Goal: Transaction & Acquisition: Purchase product/service

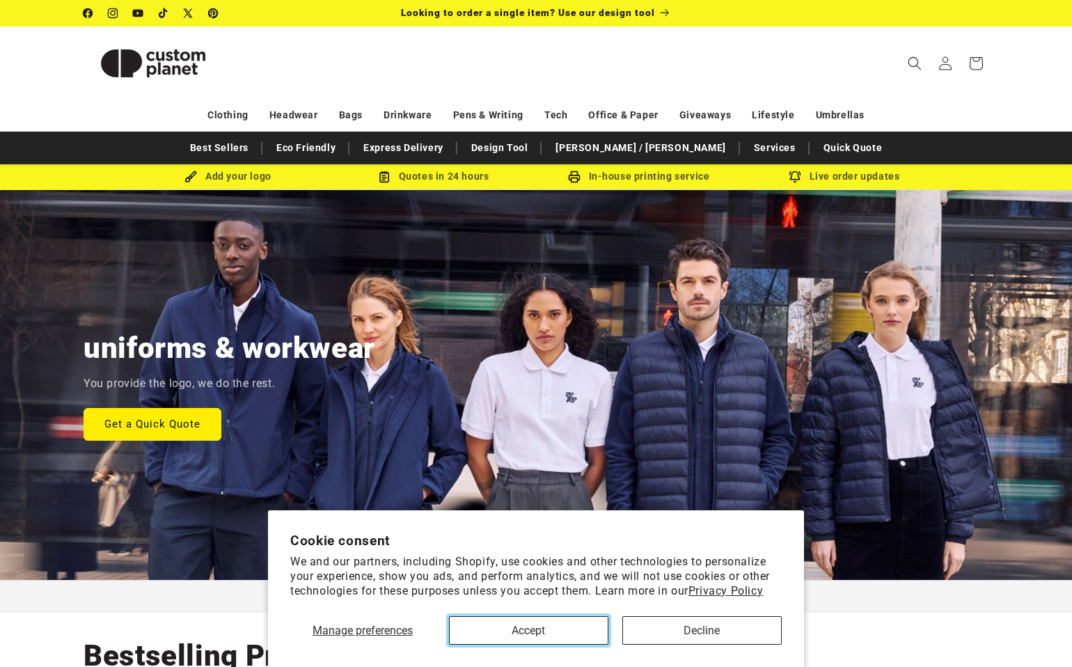
click at [544, 640] on button "Accept" at bounding box center [528, 630] width 159 height 29
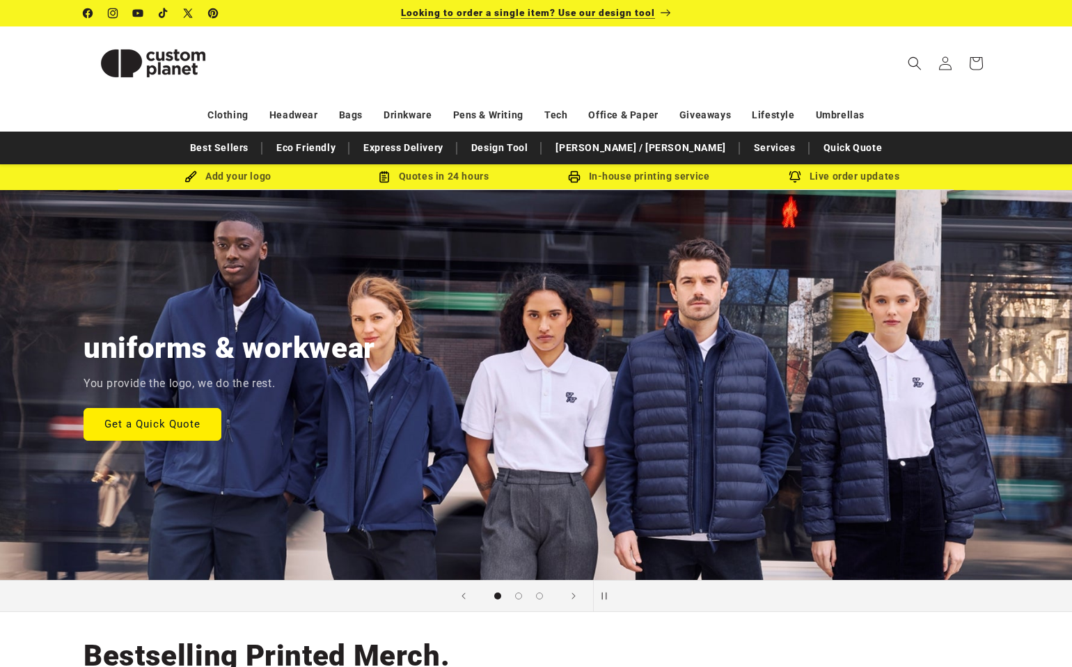
click at [620, 14] on span "Looking to order a single item? Use our design tool" at bounding box center [528, 12] width 254 height 11
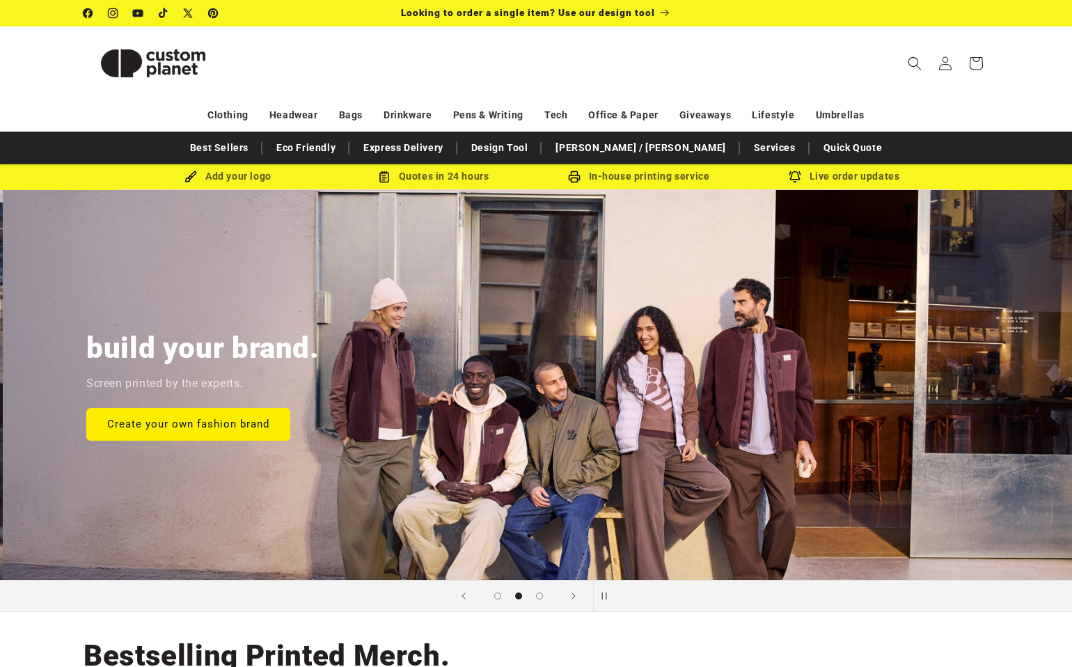
scroll to position [0, 1072]
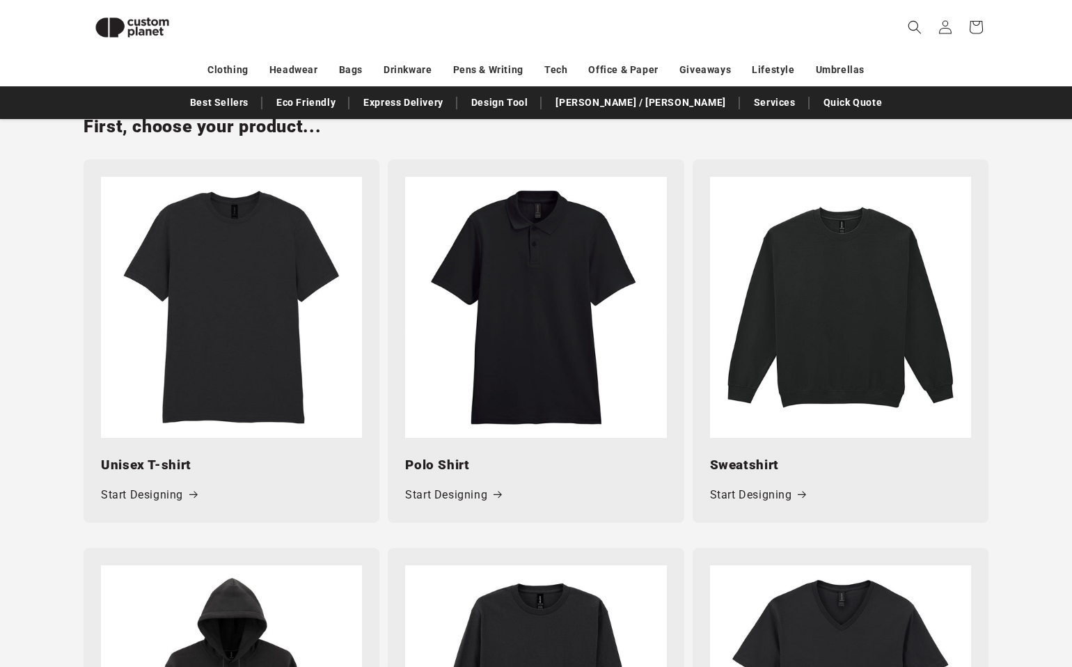
scroll to position [723, 0]
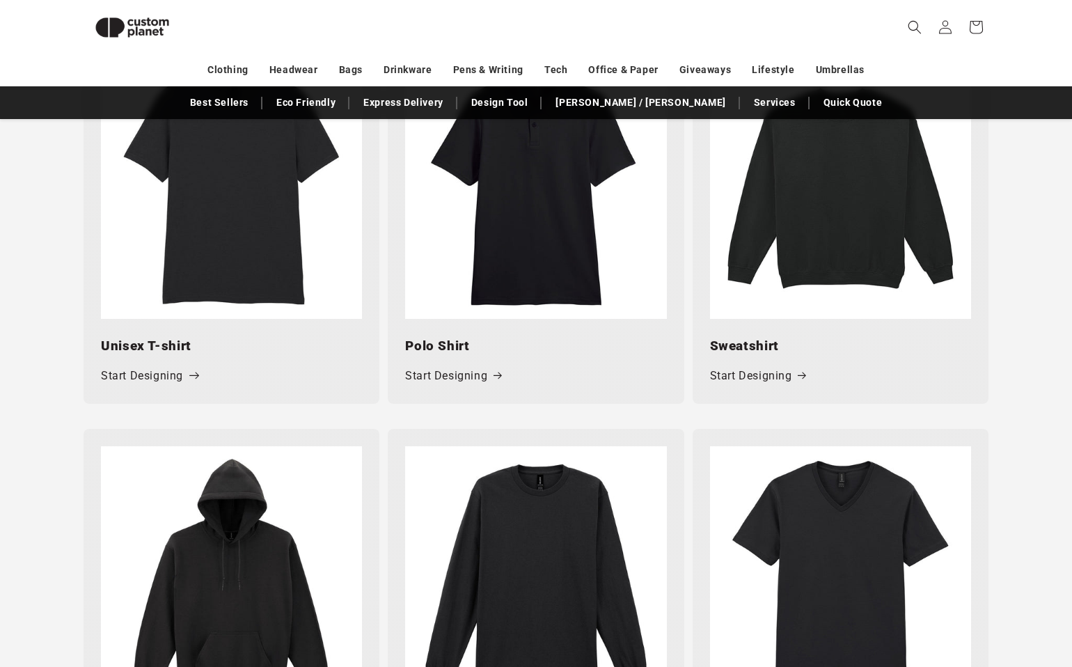
click at [172, 377] on link "Start Designing" at bounding box center [149, 376] width 96 height 20
click at [1056, 339] on div "First, choose your product... Unisex T-shirt Start Designing Polo Shirt Start D…" at bounding box center [536, 199] width 1072 height 457
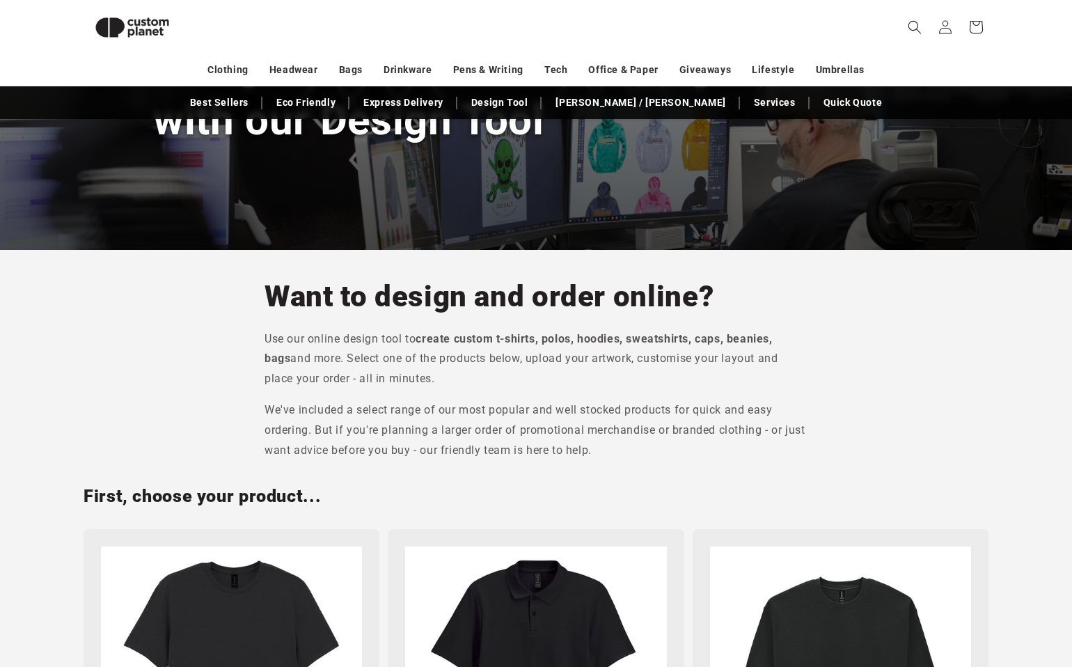
scroll to position [0, 0]
